Goal: Information Seeking & Learning: Learn about a topic

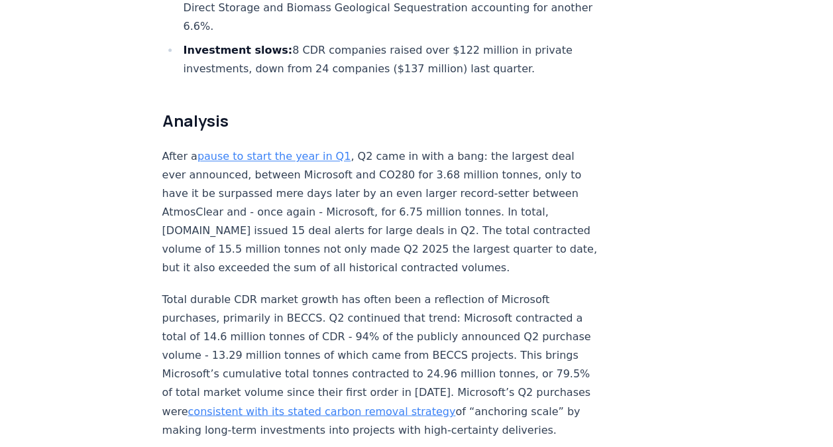
scroll to position [862, 0]
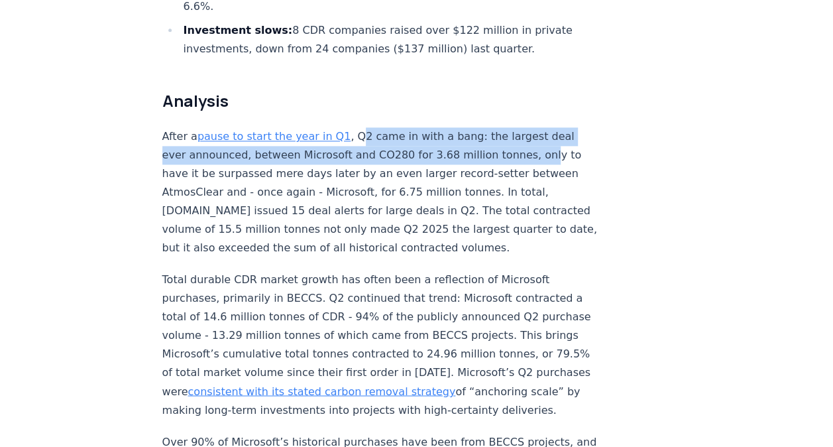
drag, startPoint x: 346, startPoint y: 94, endPoint x: 523, endPoint y: 111, distance: 177.8
click at [523, 127] on p "After a pause to start the year in Q1 , Q2 came in with a bang: the largest dea…" at bounding box center [381, 192] width 439 height 130
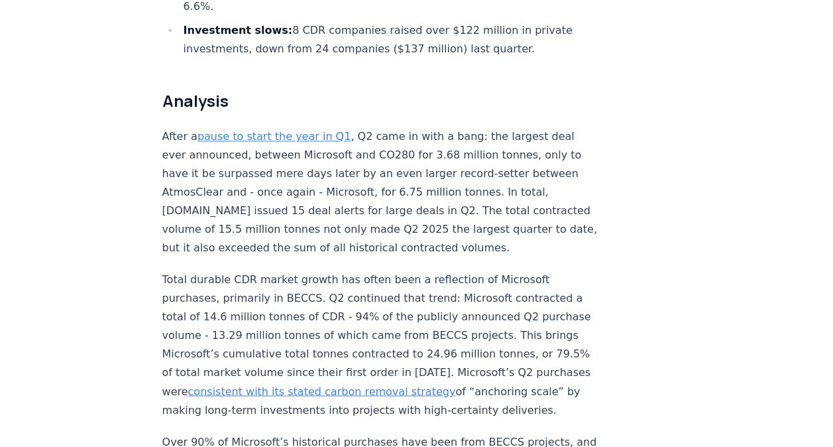
click at [220, 158] on p "After a pause to start the year in Q1 , Q2 came in with a bang: the largest dea…" at bounding box center [381, 192] width 439 height 130
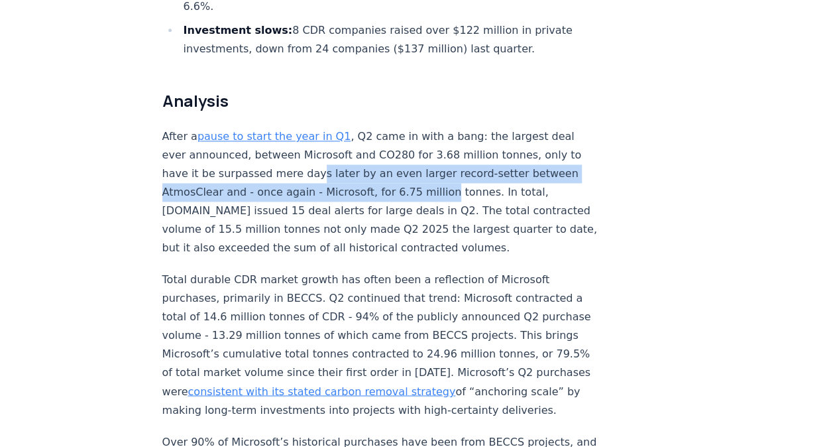
drag, startPoint x: 306, startPoint y: 137, endPoint x: 435, endPoint y: 144, distance: 128.8
click at [435, 144] on p "After a pause to start the year in Q1 , Q2 came in with a bang: the largest dea…" at bounding box center [381, 192] width 439 height 130
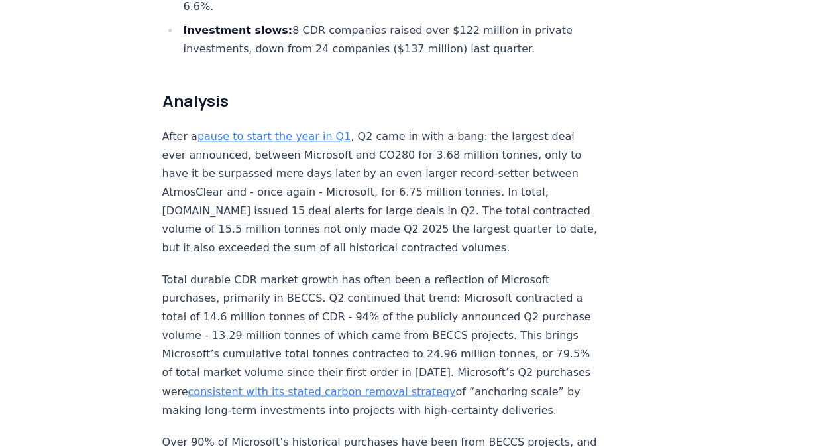
drag, startPoint x: 435, startPoint y: 144, endPoint x: 342, endPoint y: 184, distance: 100.7
click at [342, 184] on p "After a pause to start the year in Q1 , Q2 came in with a bang: the largest dea…" at bounding box center [381, 192] width 439 height 130
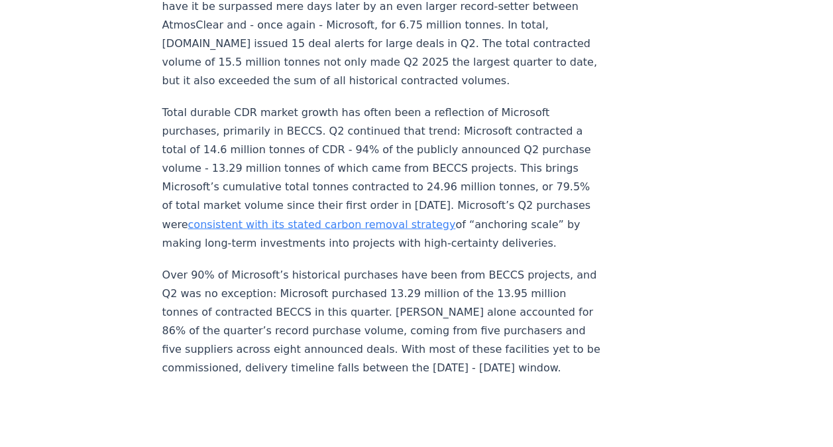
scroll to position [1060, 0]
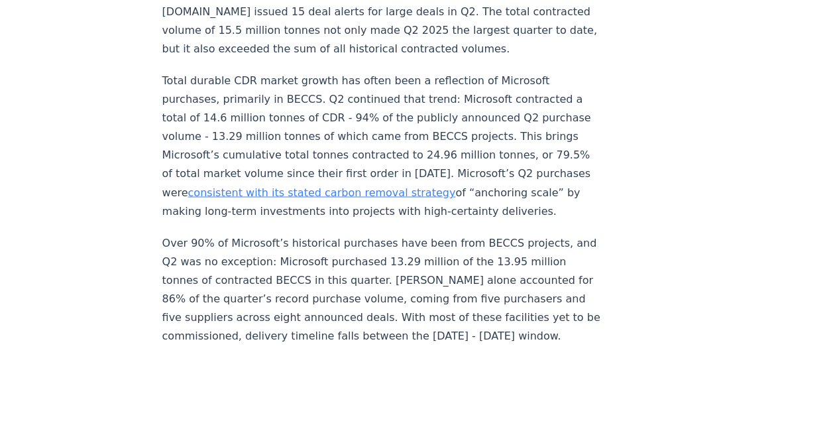
click at [239, 233] on p "Over 90% of Microsoft’s historical purchases have been from BECCS projects, and…" at bounding box center [381, 288] width 439 height 111
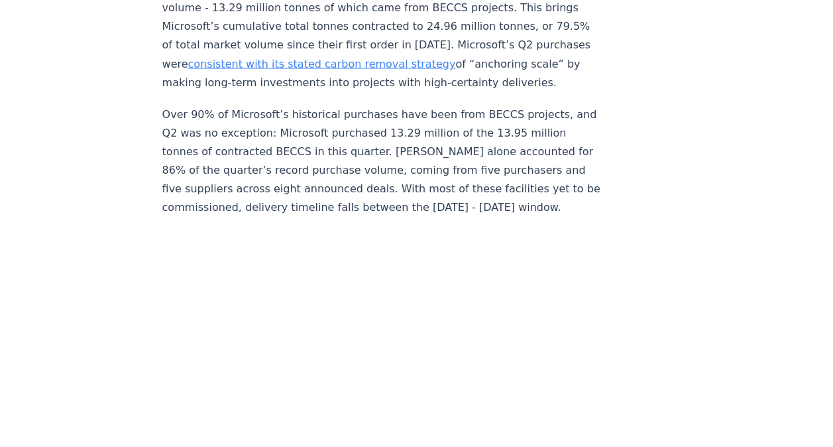
scroll to position [1193, 0]
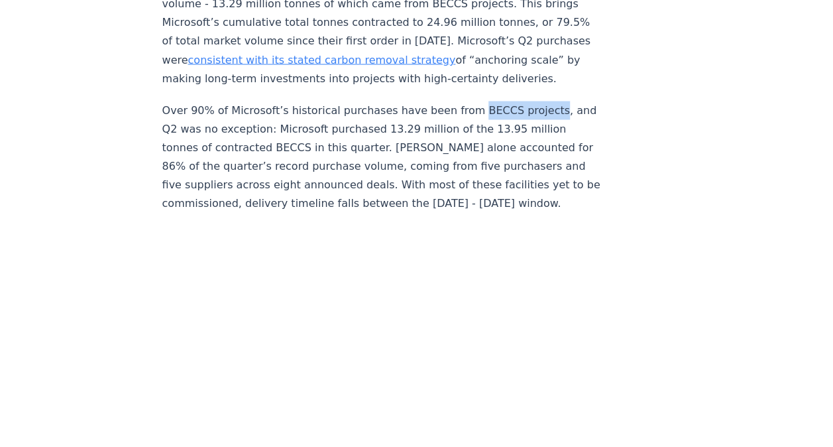
drag, startPoint x: 457, startPoint y: 87, endPoint x: 529, endPoint y: 86, distance: 72.2
click at [529, 101] on p "Over 90% of Microsoft’s historical purchases have been from BECCS projects, and…" at bounding box center [381, 156] width 439 height 111
copy p "BECCS projects"
